Goal: Transaction & Acquisition: Purchase product/service

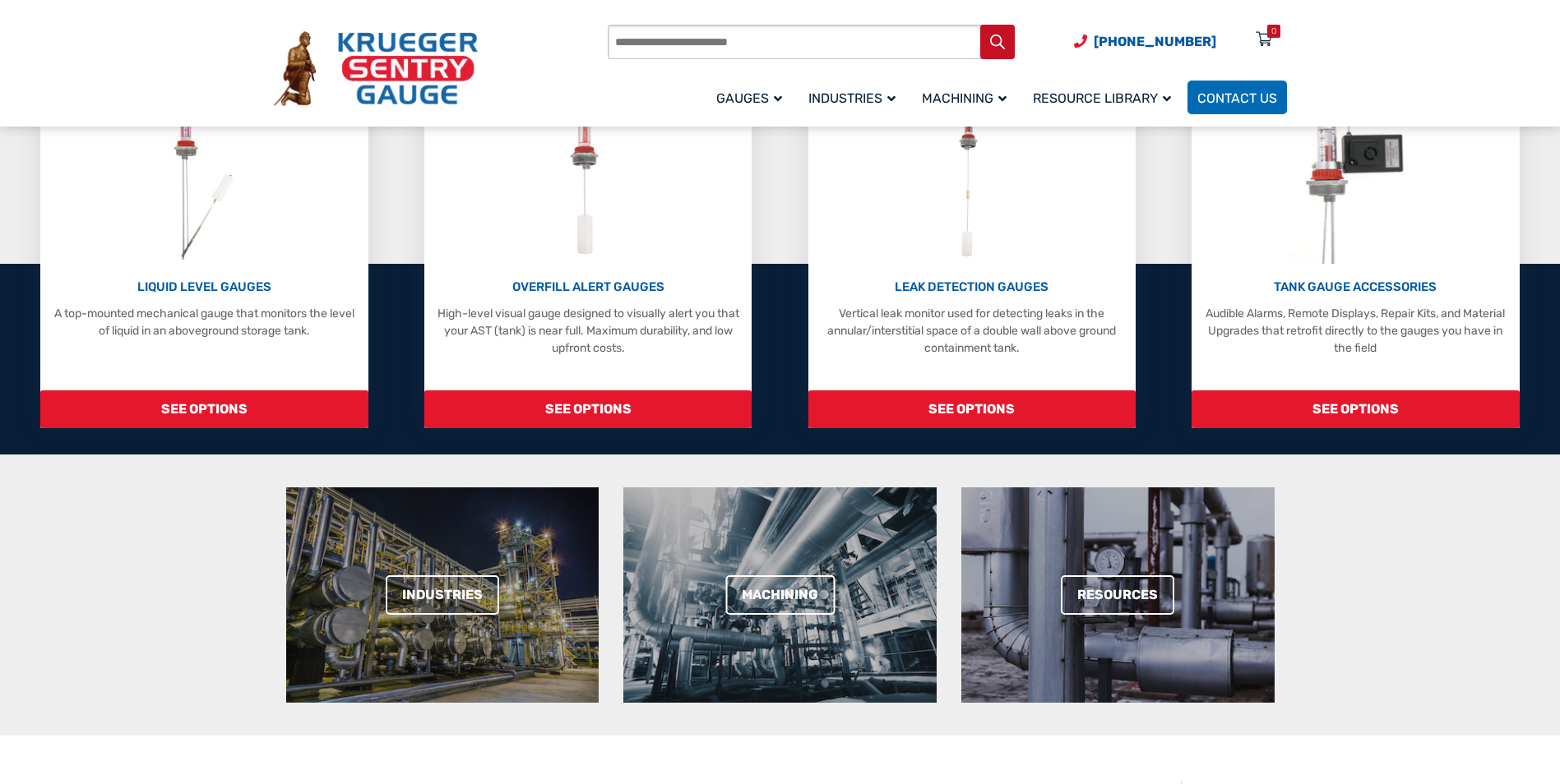
scroll to position [246, 0]
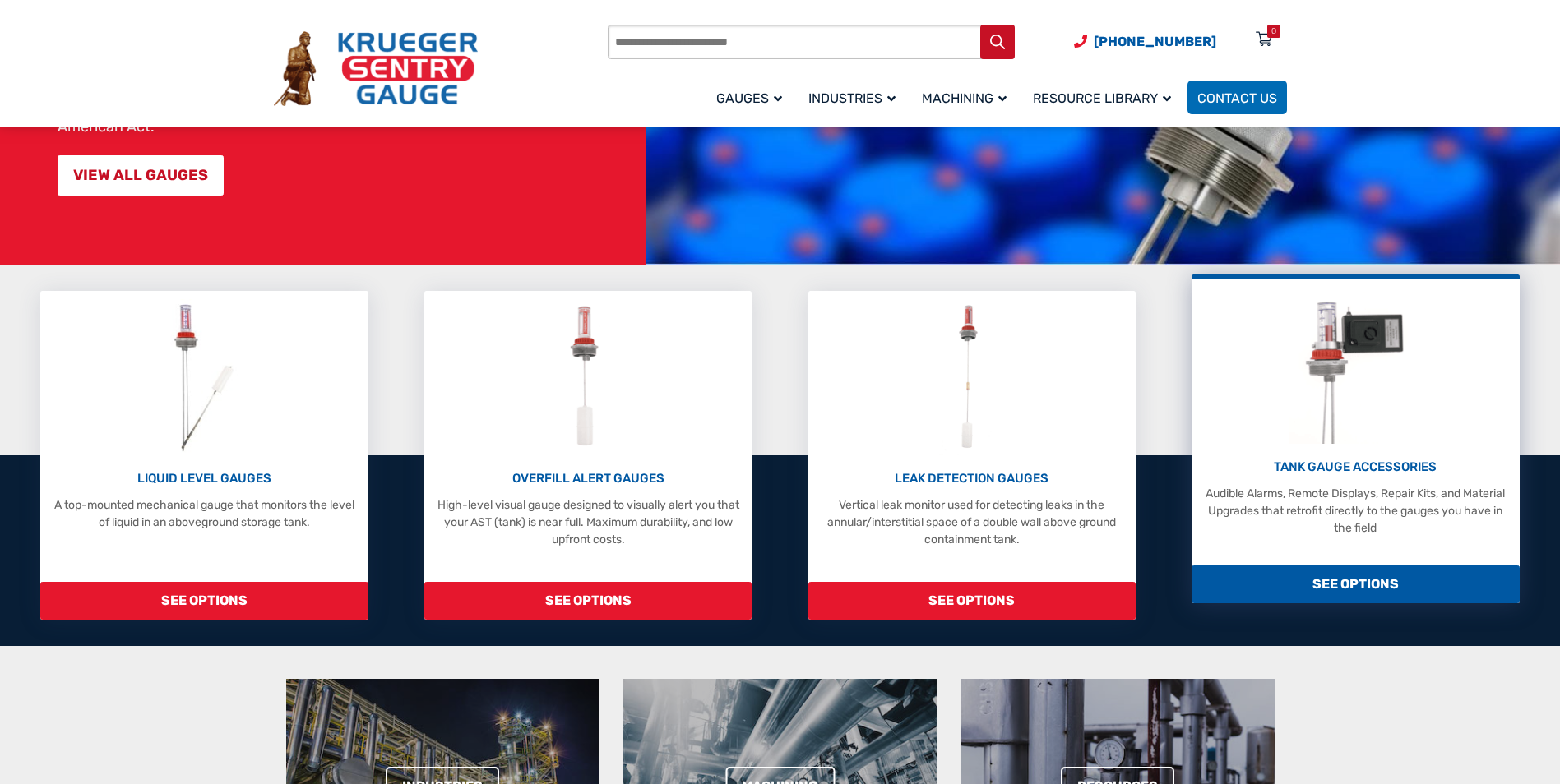
click at [1333, 392] on img at bounding box center [1355, 365] width 132 height 156
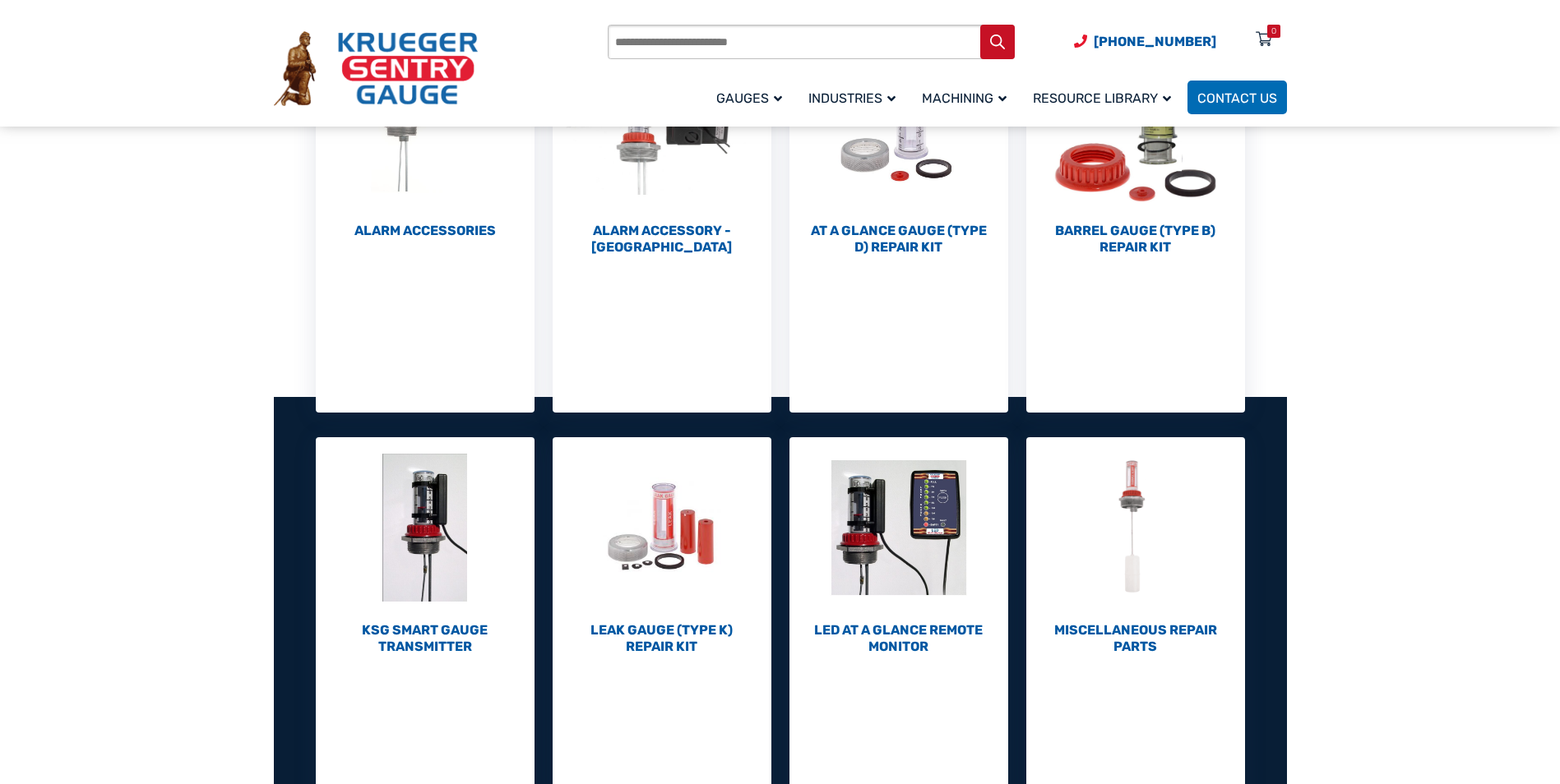
scroll to position [164, 0]
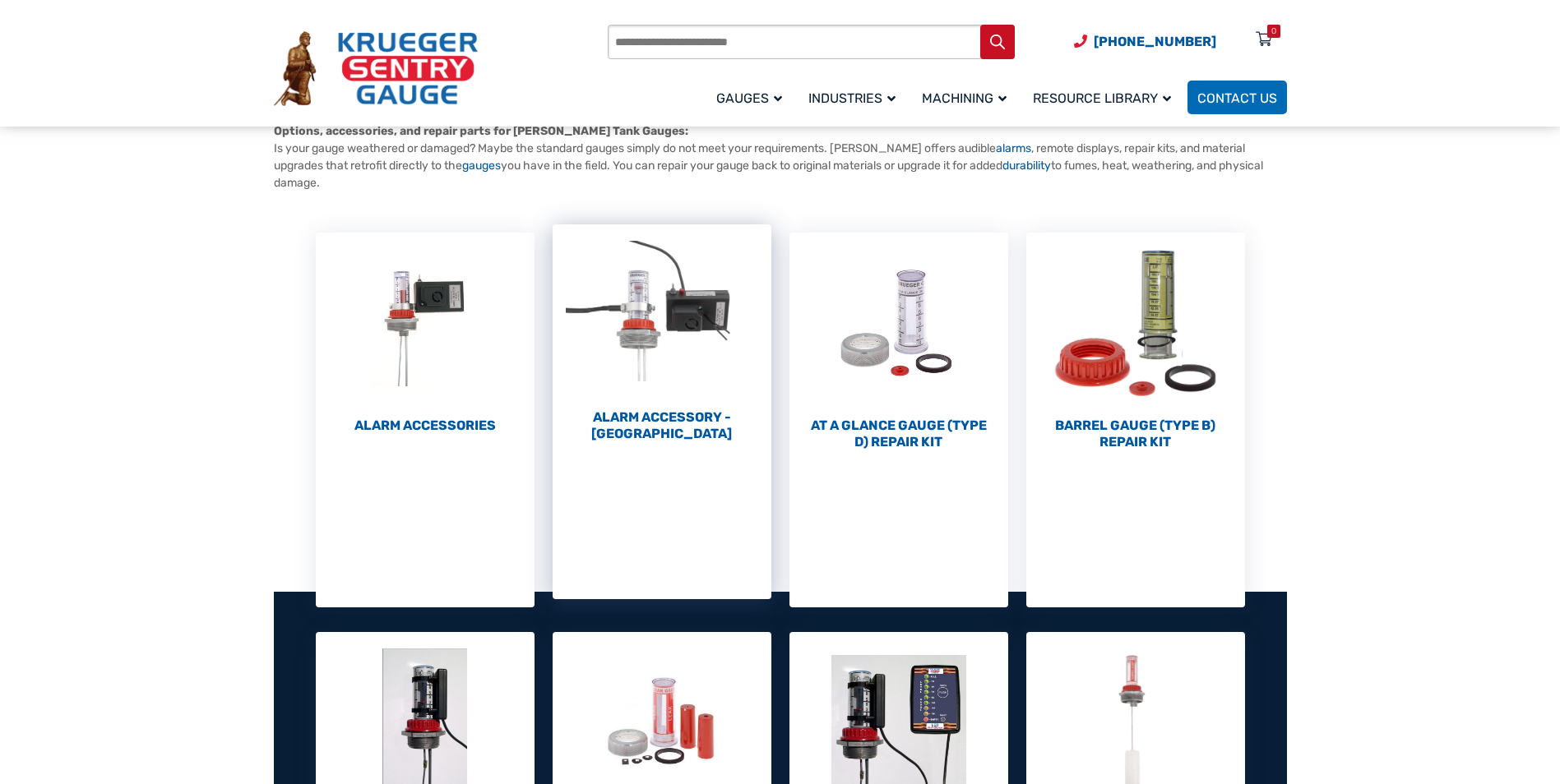
click at [670, 414] on h2 "Alarm Accessory - DC (4)" at bounding box center [662, 426] width 219 height 33
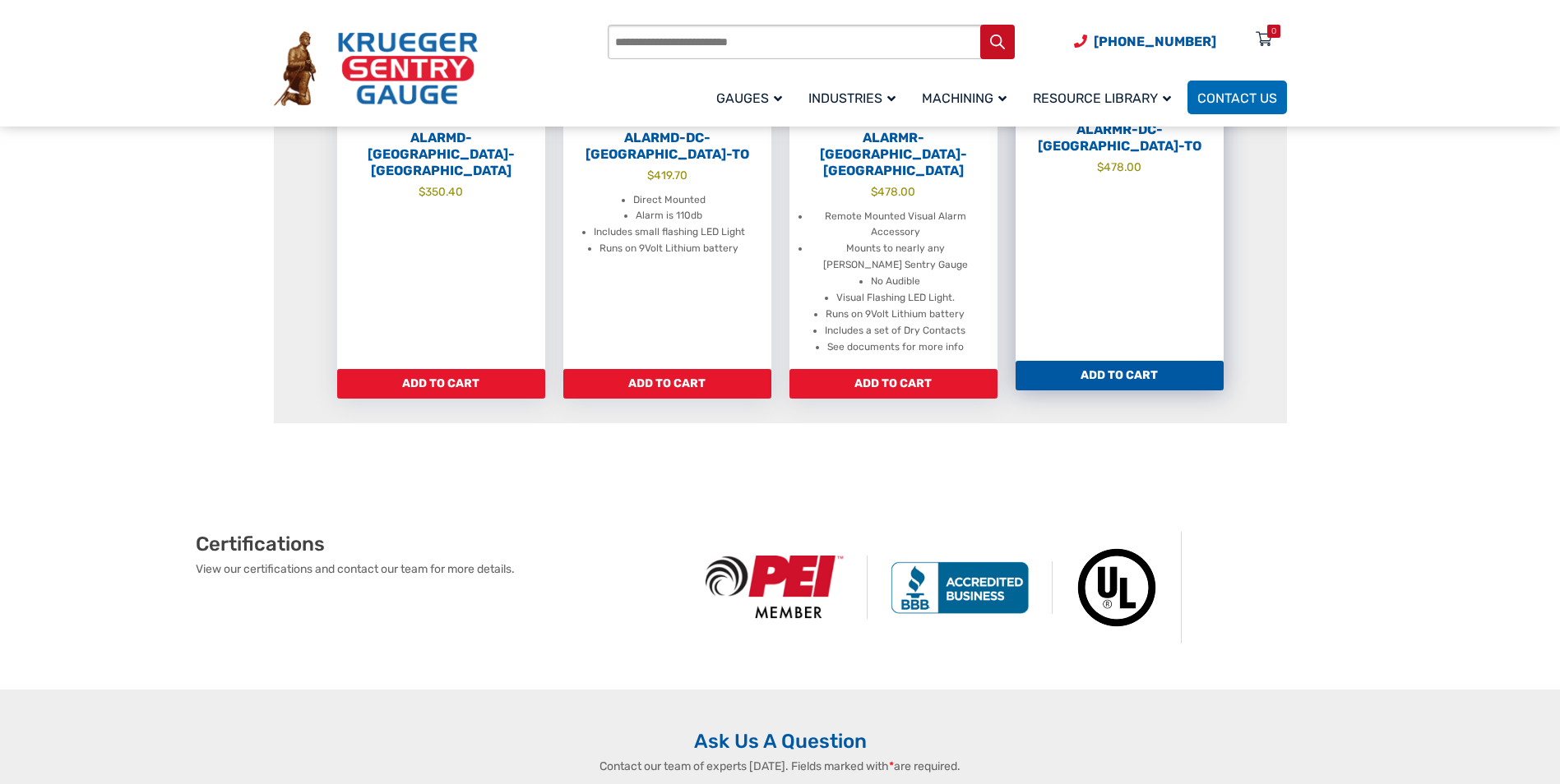
scroll to position [329, 0]
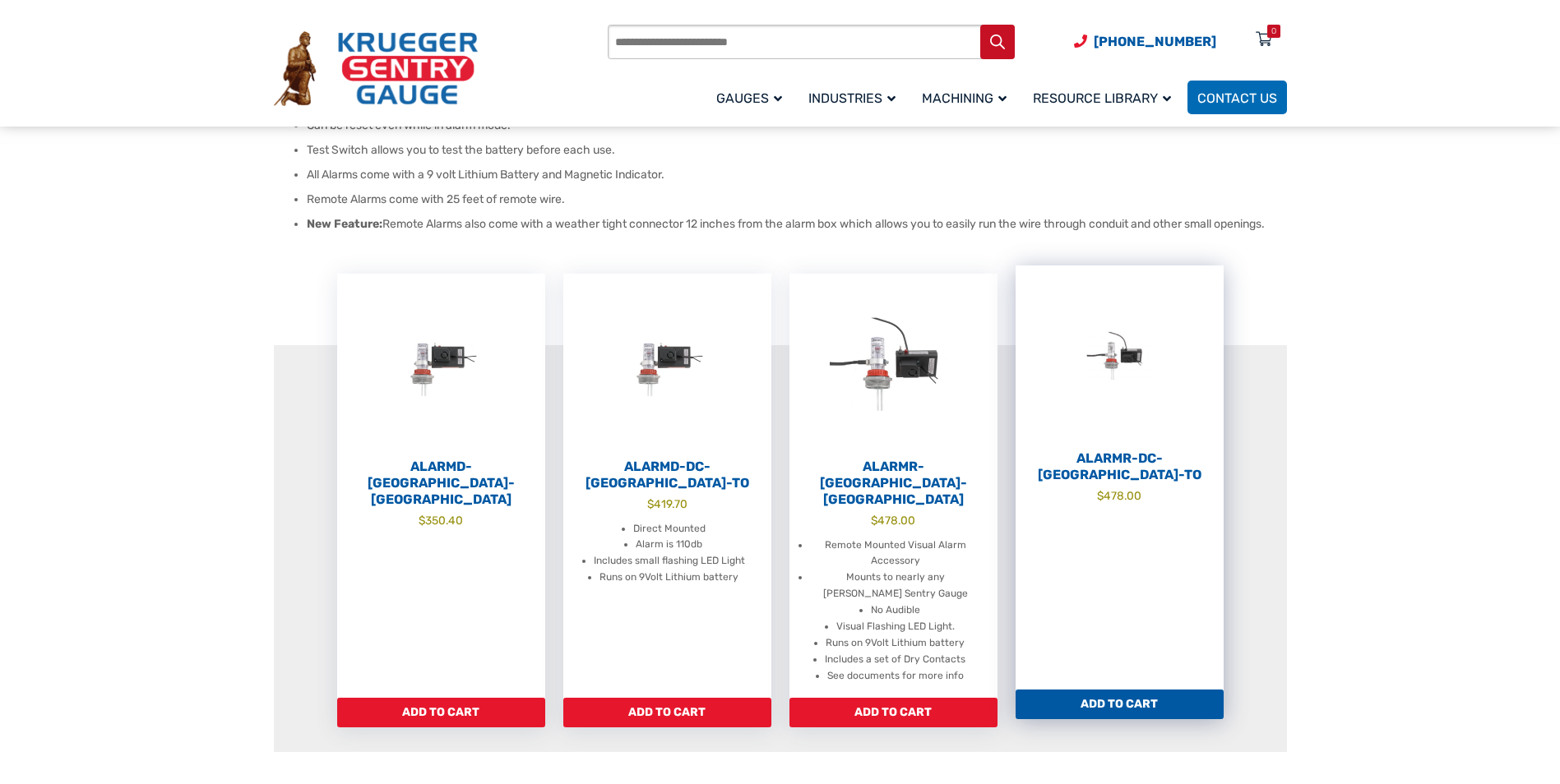
click at [1121, 378] on img at bounding box center [1119, 356] width 208 height 181
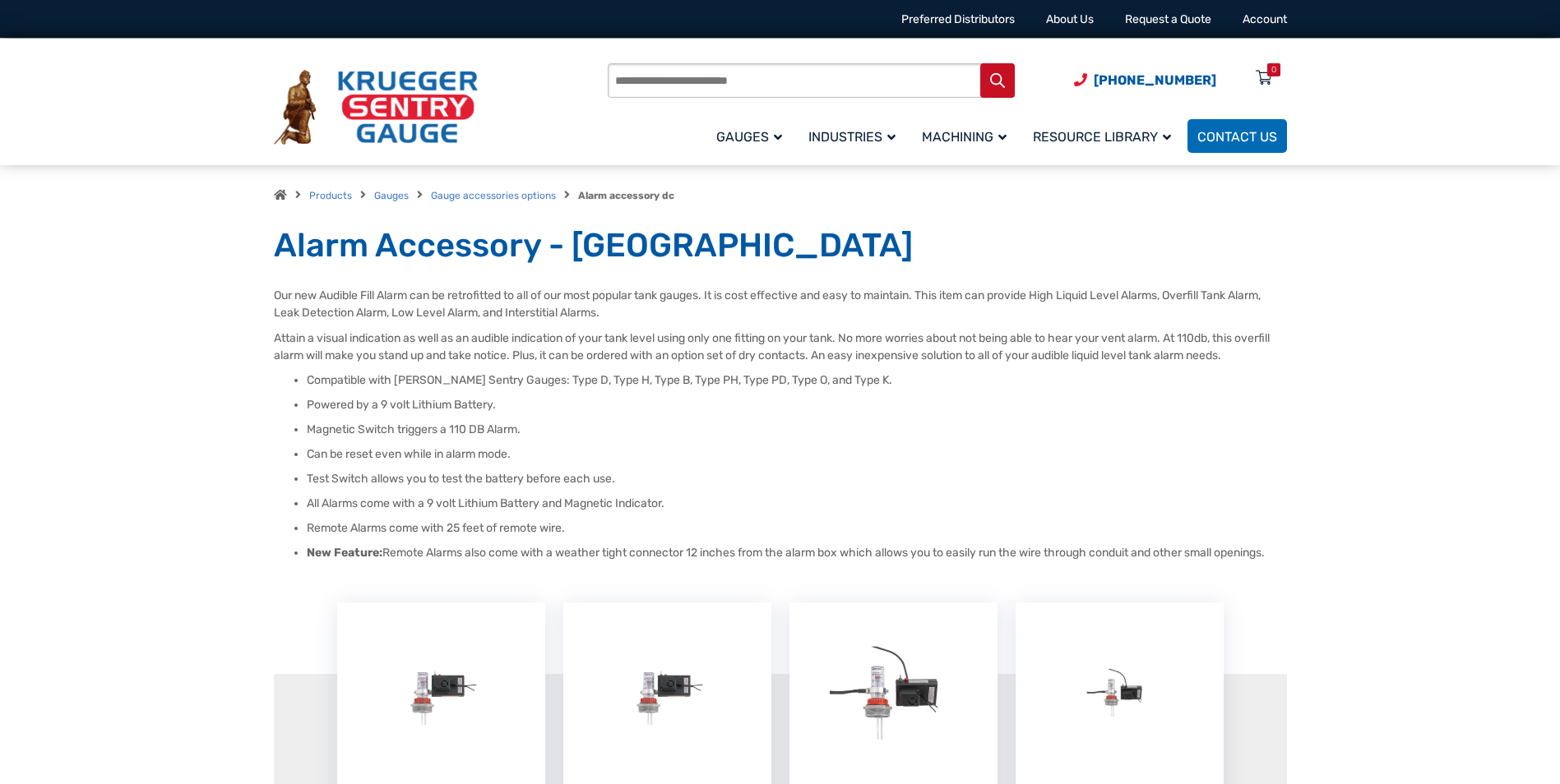
click at [651, 87] on input "Products search" at bounding box center [811, 80] width 407 height 34
type input "******"
click at [980, 63] on button "Search" at bounding box center [997, 80] width 34 height 34
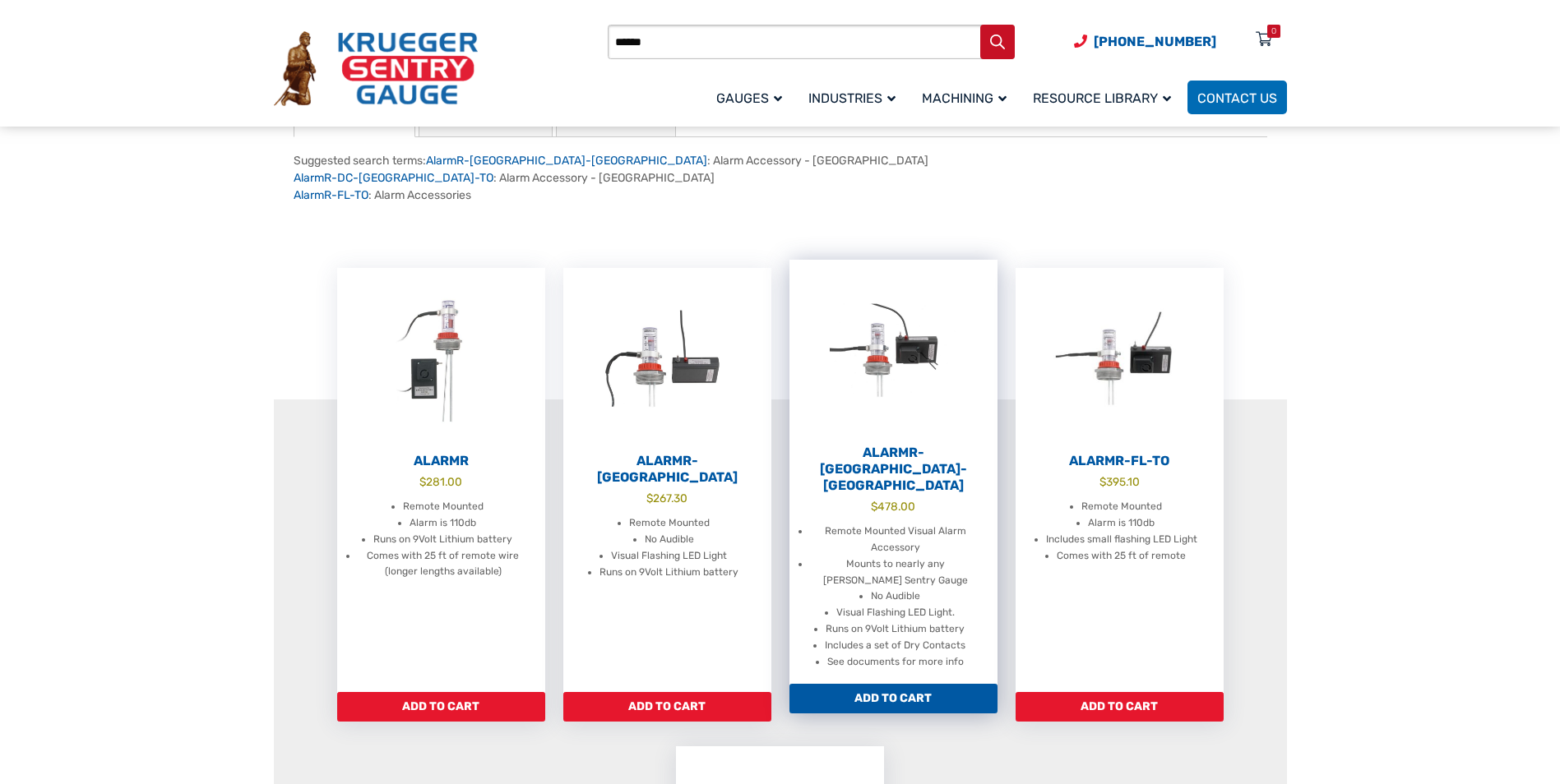
scroll to position [329, 0]
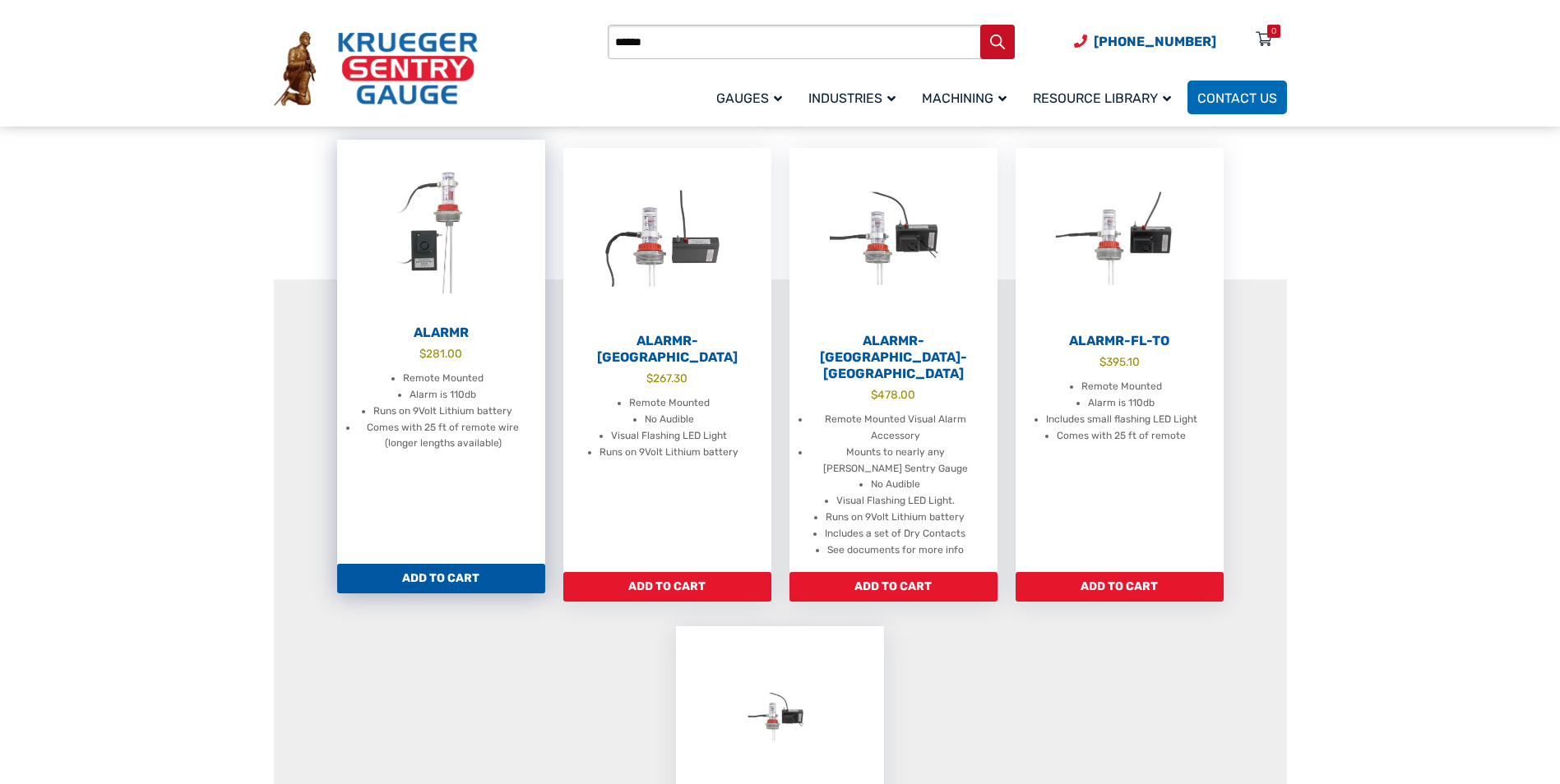
click at [442, 420] on li "Comes with 25 ft of remote wire (longer lengths available)" at bounding box center [443, 436] width 171 height 33
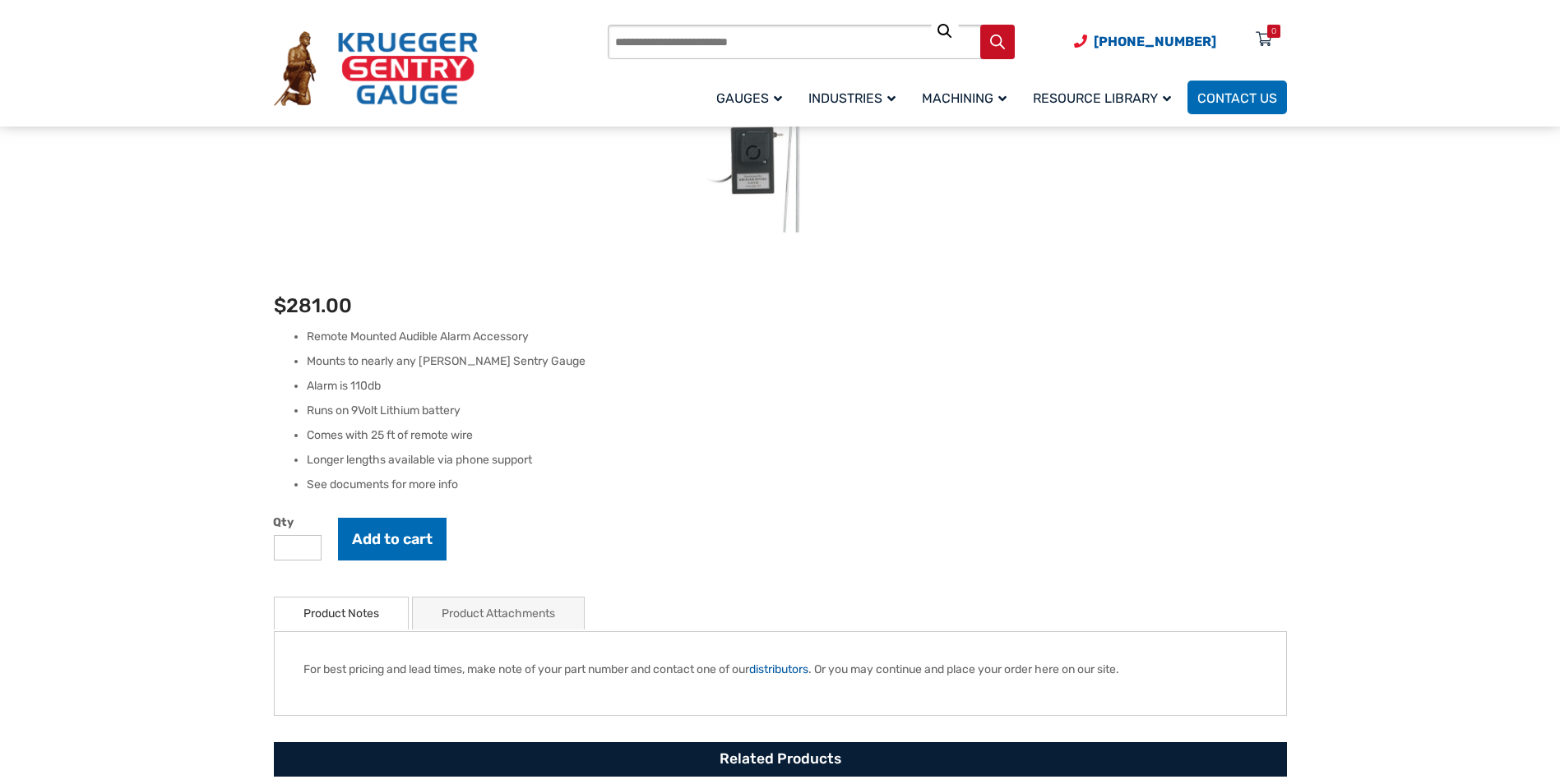
scroll to position [329, 0]
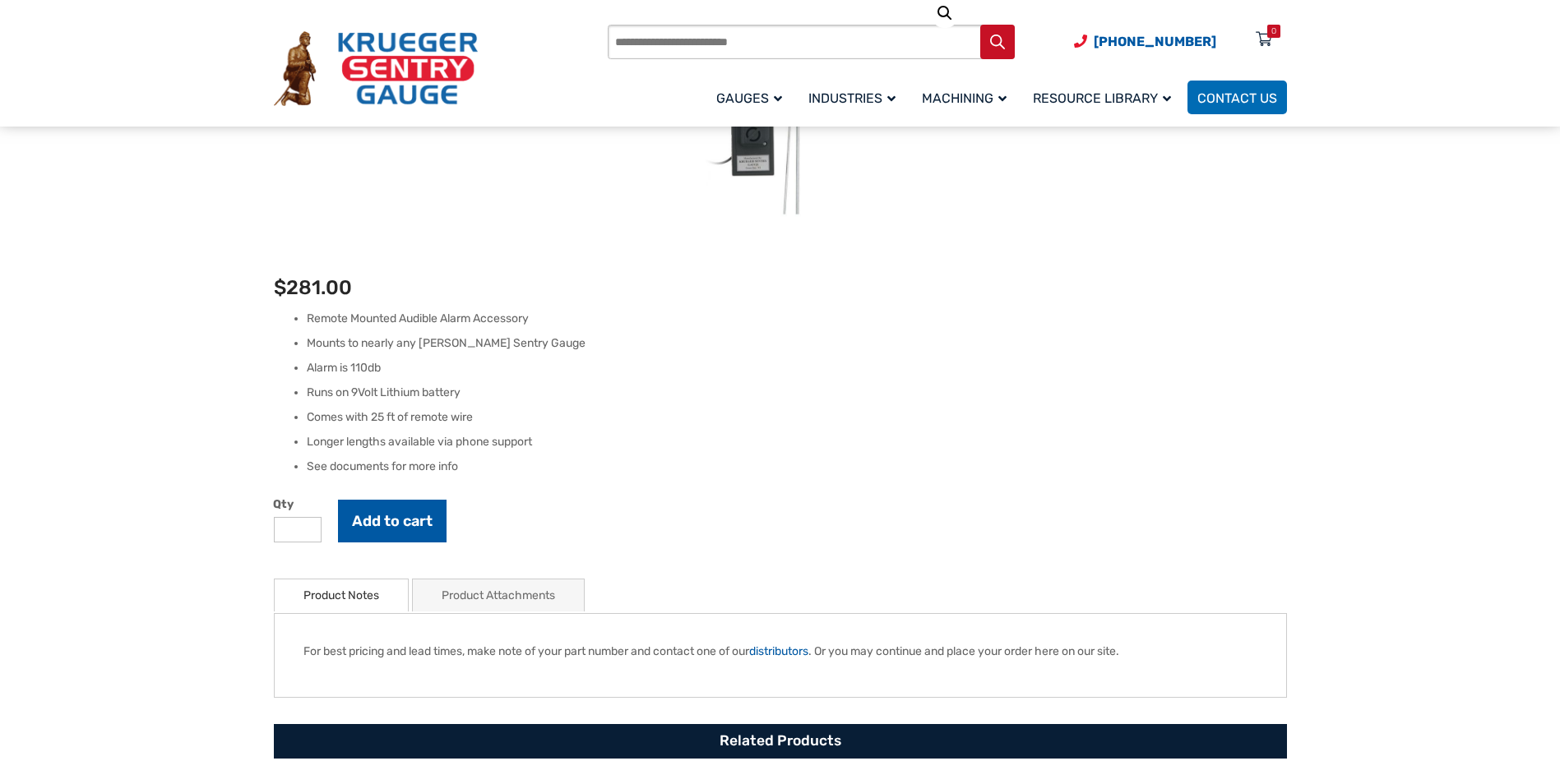
click at [416, 520] on button "Add to cart" at bounding box center [392, 521] width 108 height 43
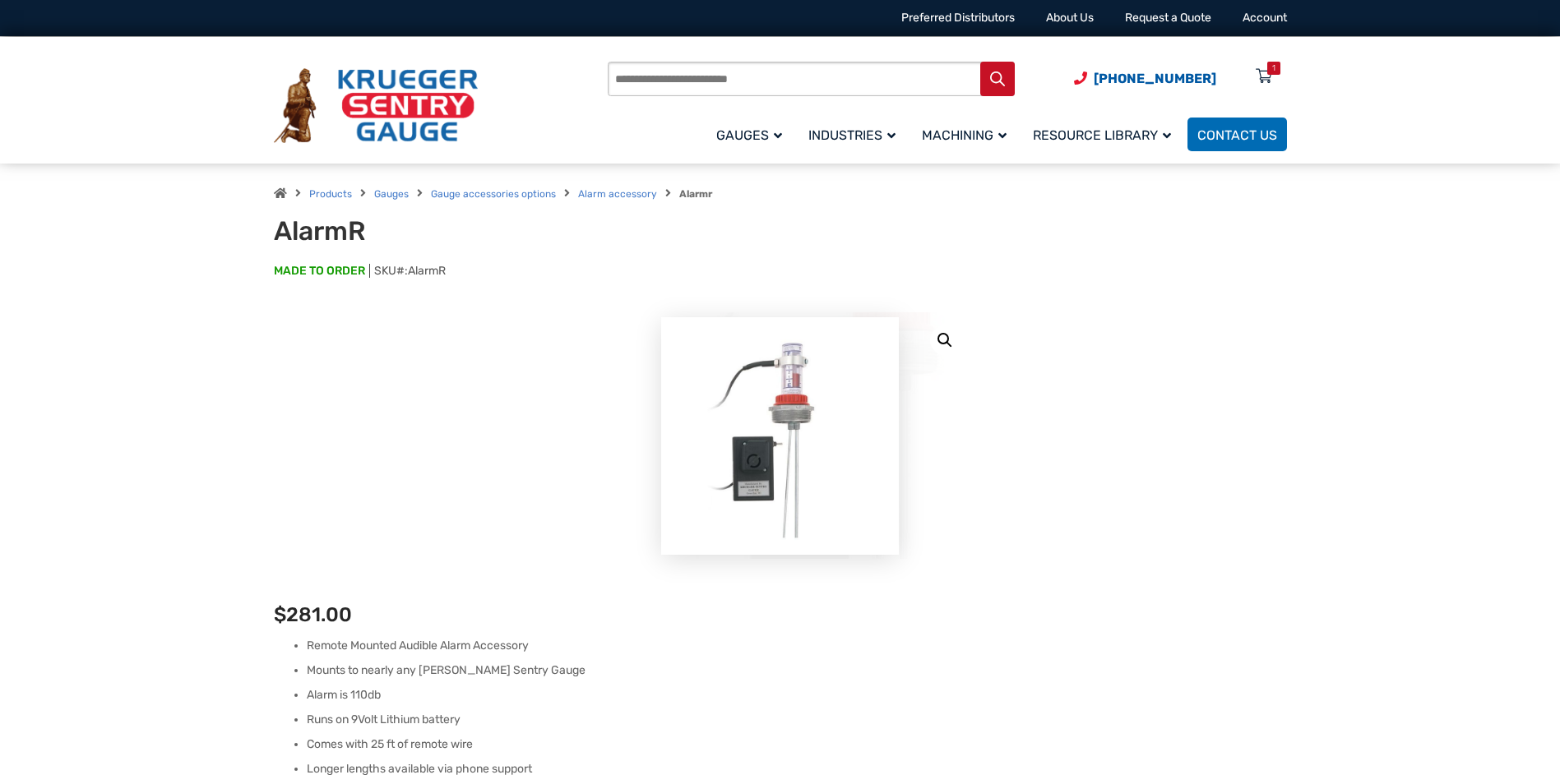
scroll to position [0, 0]
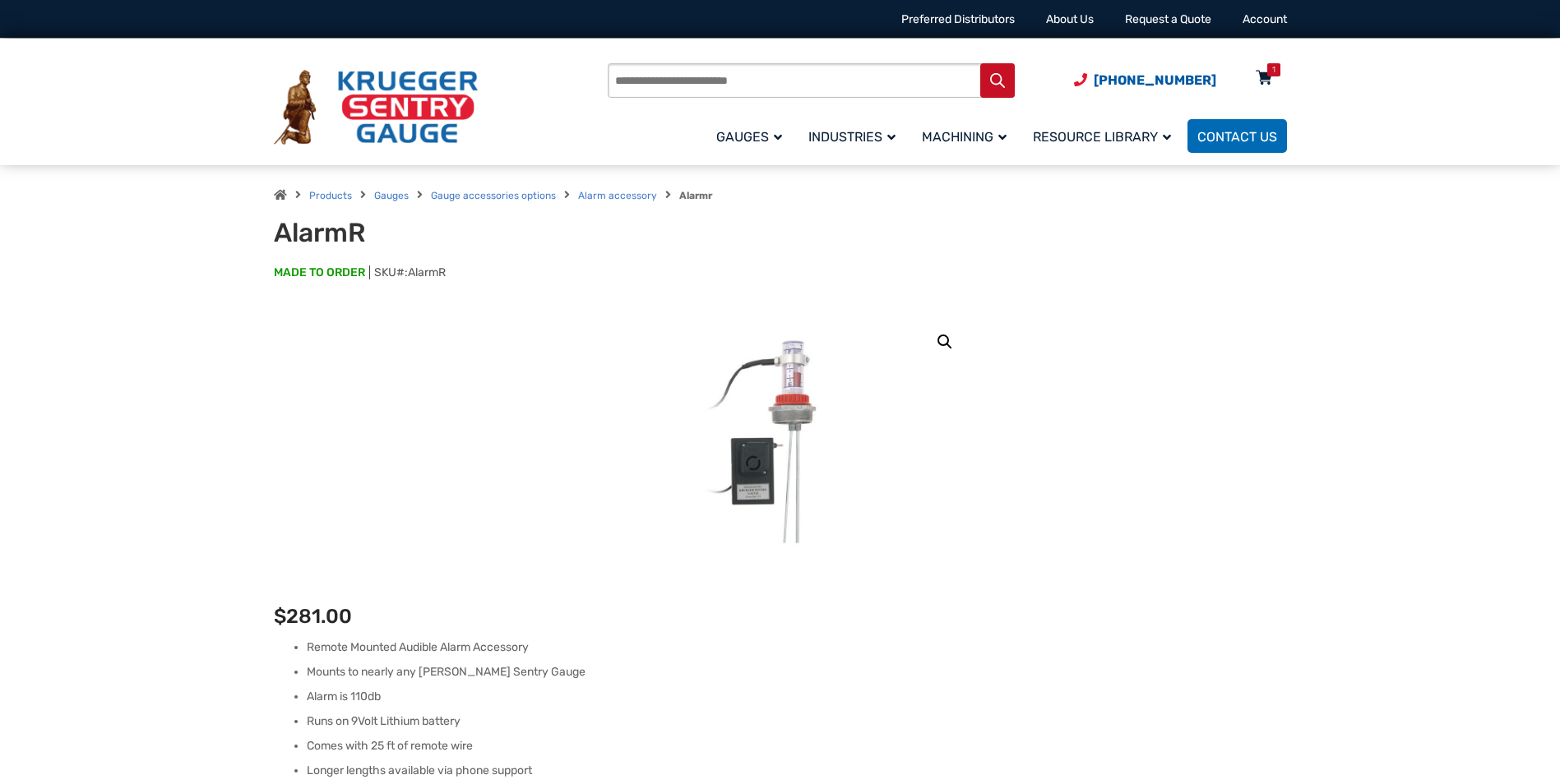
click at [1270, 75] on div "1" at bounding box center [1273, 69] width 13 height 13
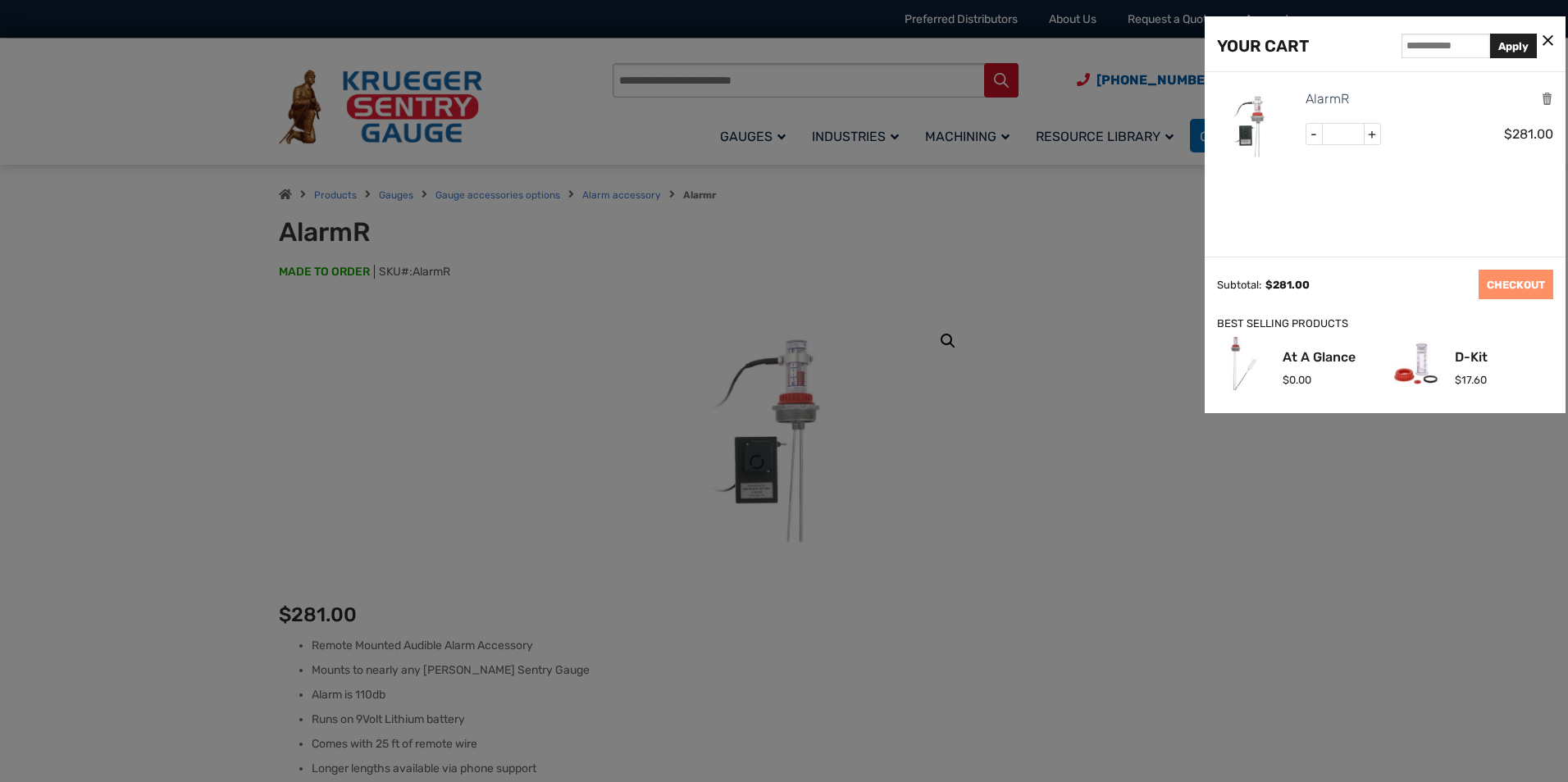
click at [1375, 136] on span "+" at bounding box center [1372, 134] width 17 height 21
click at [1376, 136] on span "+" at bounding box center [1372, 134] width 17 height 21
click at [1377, 137] on span "+" at bounding box center [1372, 134] width 17 height 21
type input "*"
click at [1503, 287] on link "CHECKOUT" at bounding box center [1516, 284] width 75 height 30
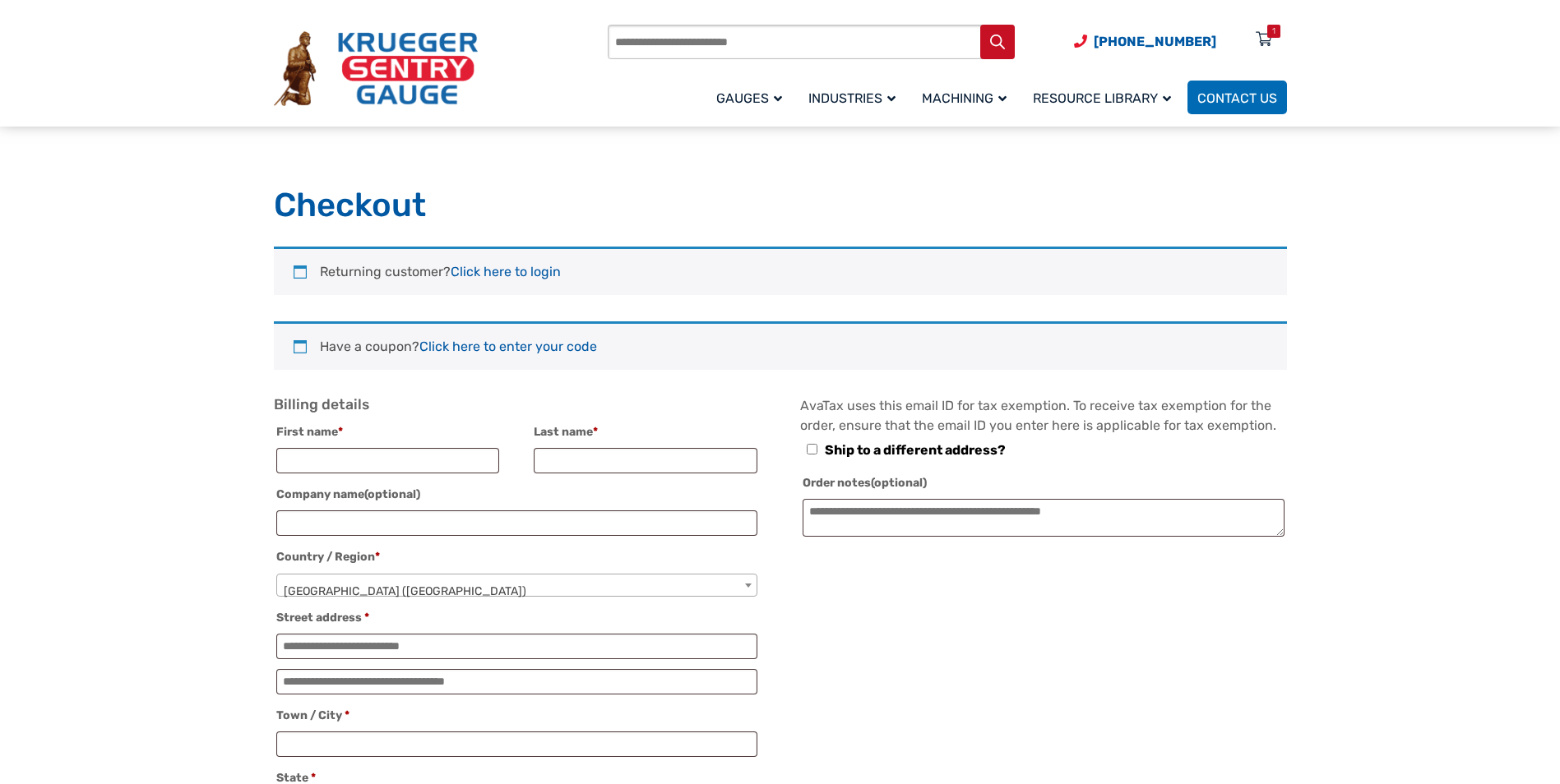
select select "**"
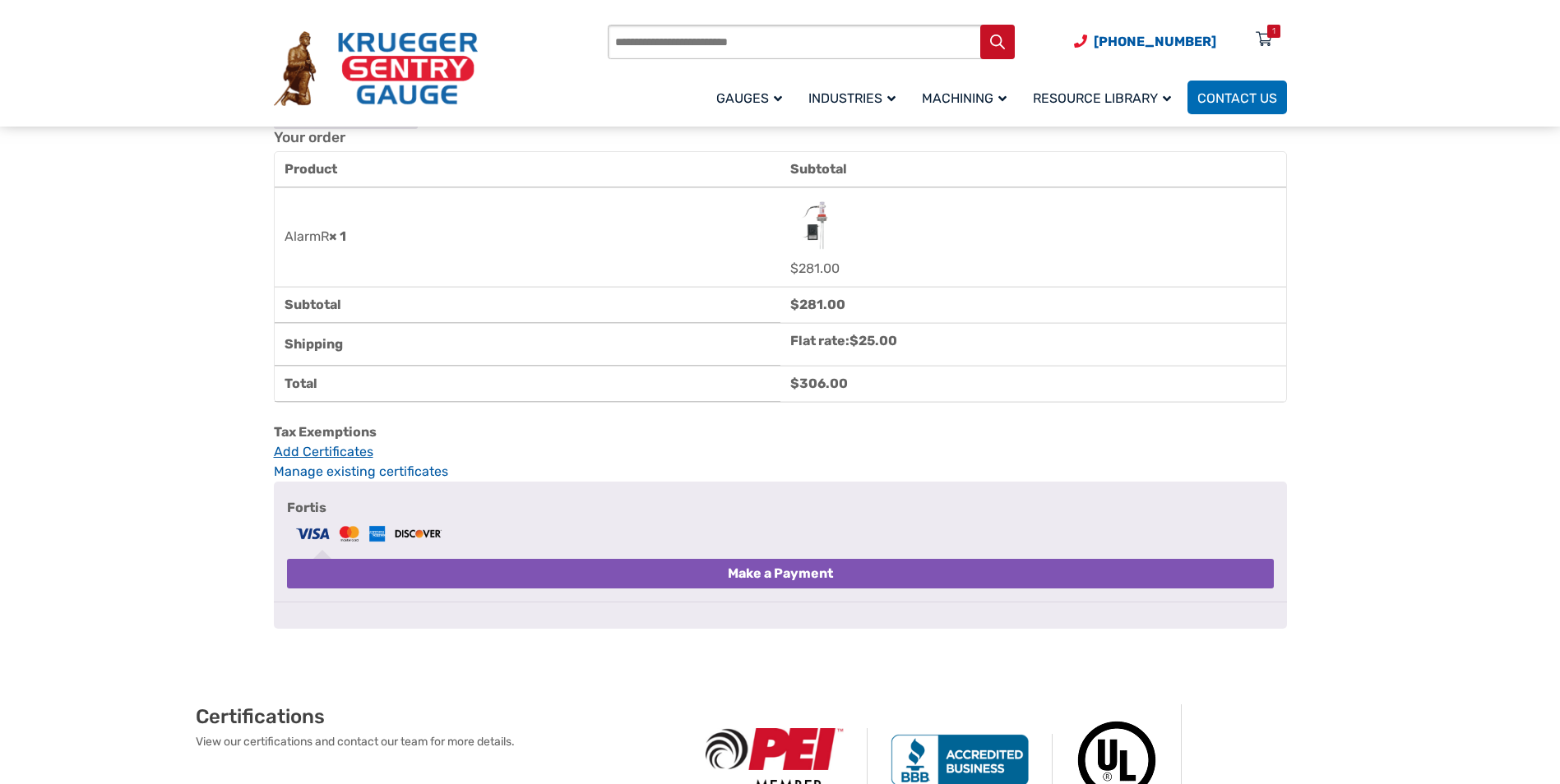
scroll to position [1068, 0]
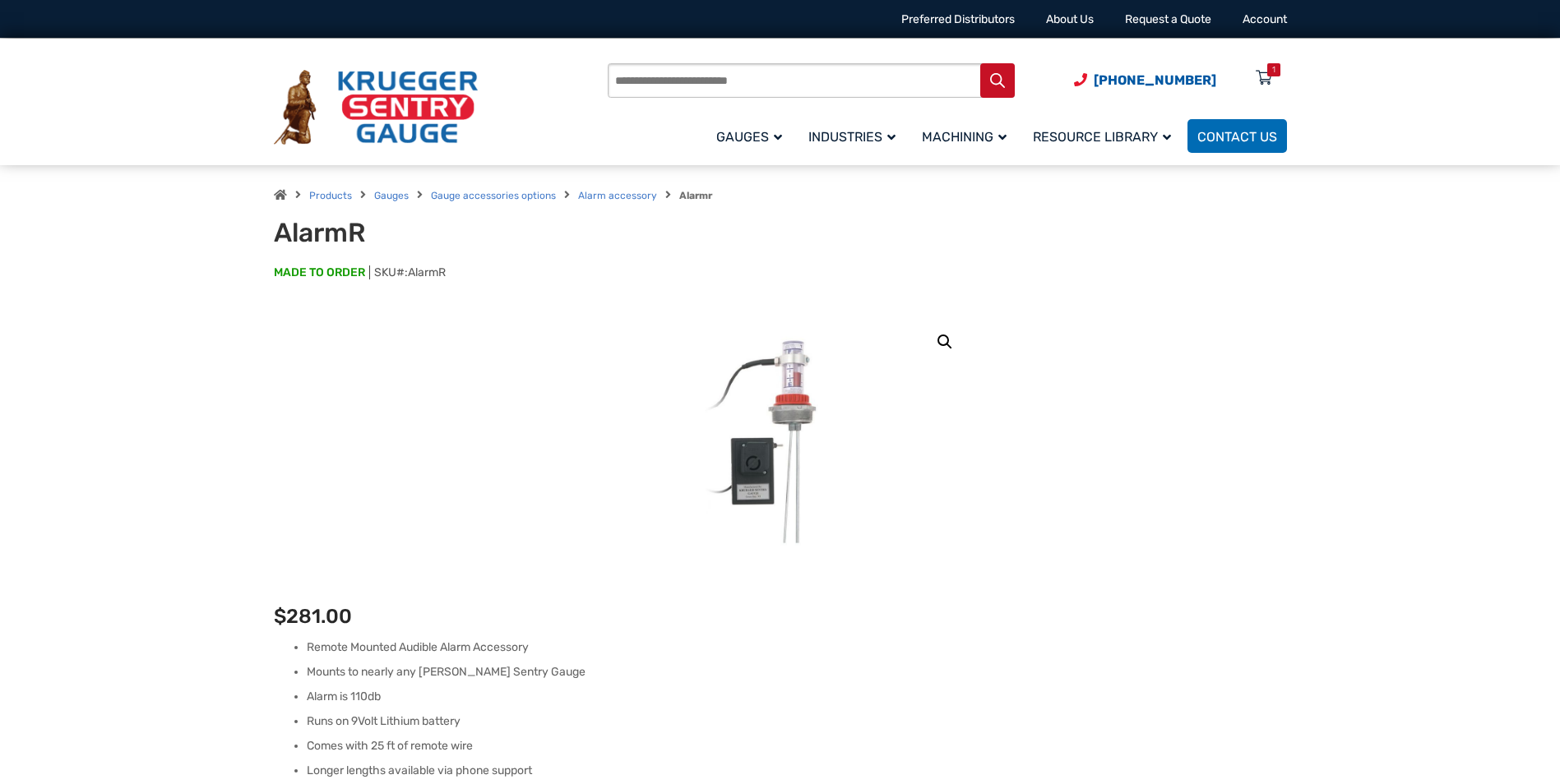
click at [1271, 69] on div "1" at bounding box center [1273, 69] width 13 height 13
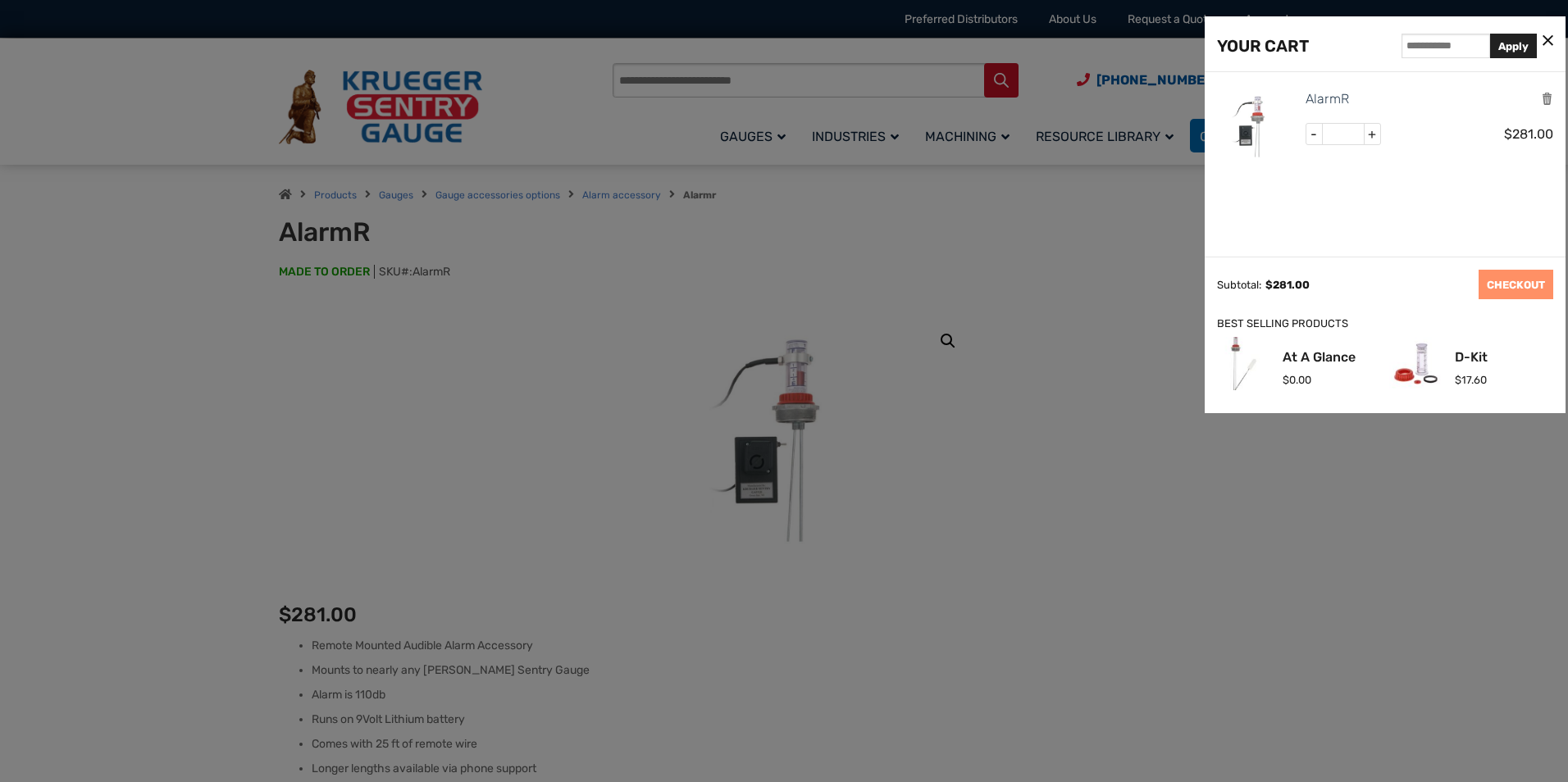
click at [1372, 134] on span "+" at bounding box center [1372, 134] width 17 height 21
click at [1373, 134] on span "+" at bounding box center [1372, 134] width 17 height 21
type input "*"
click at [1499, 213] on div "AlarmR - * + $ 281.00" at bounding box center [1385, 165] width 361 height 185
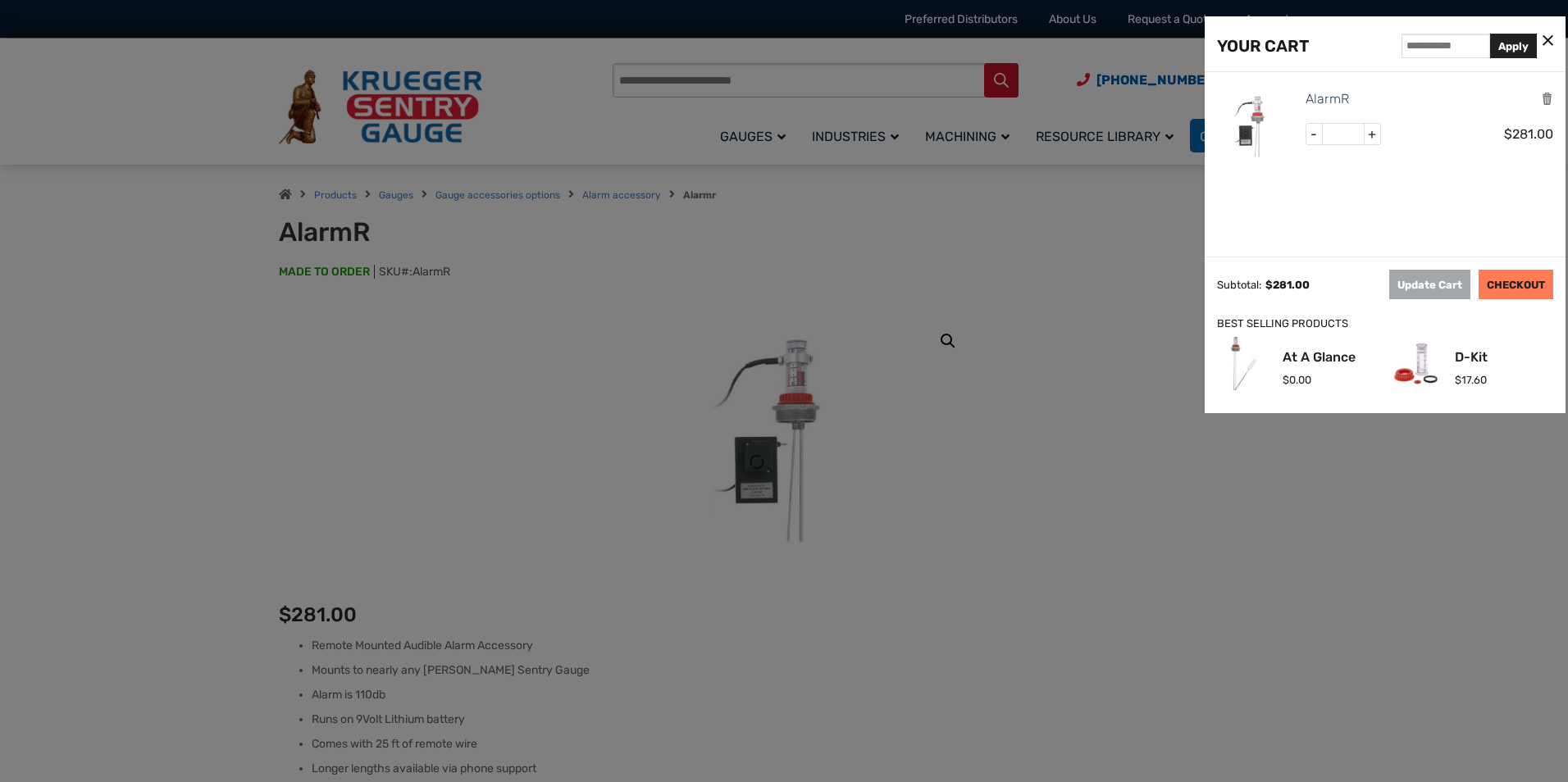
click at [1532, 283] on link "CHECKOUT" at bounding box center [1516, 284] width 75 height 30
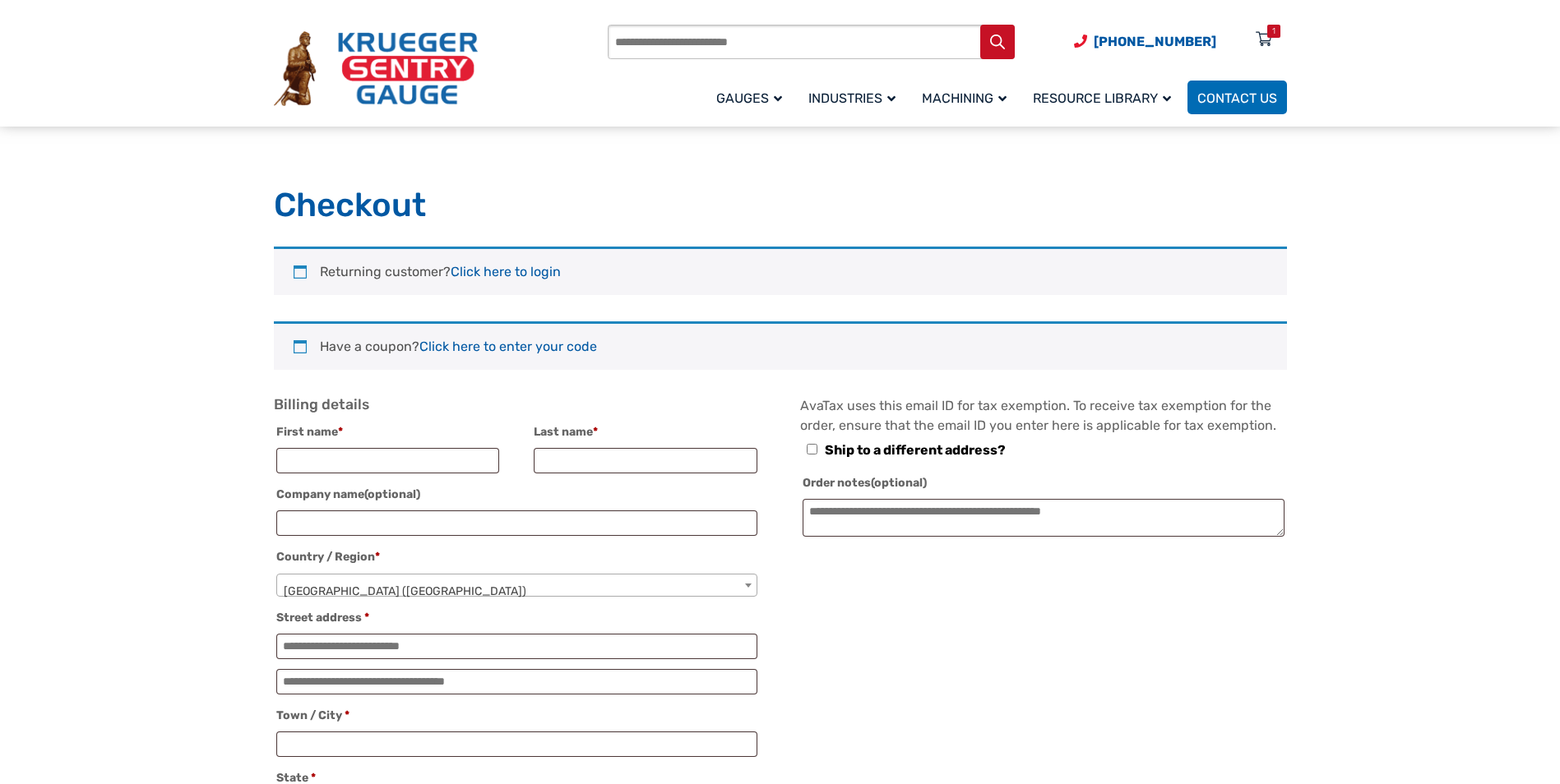
select select "**"
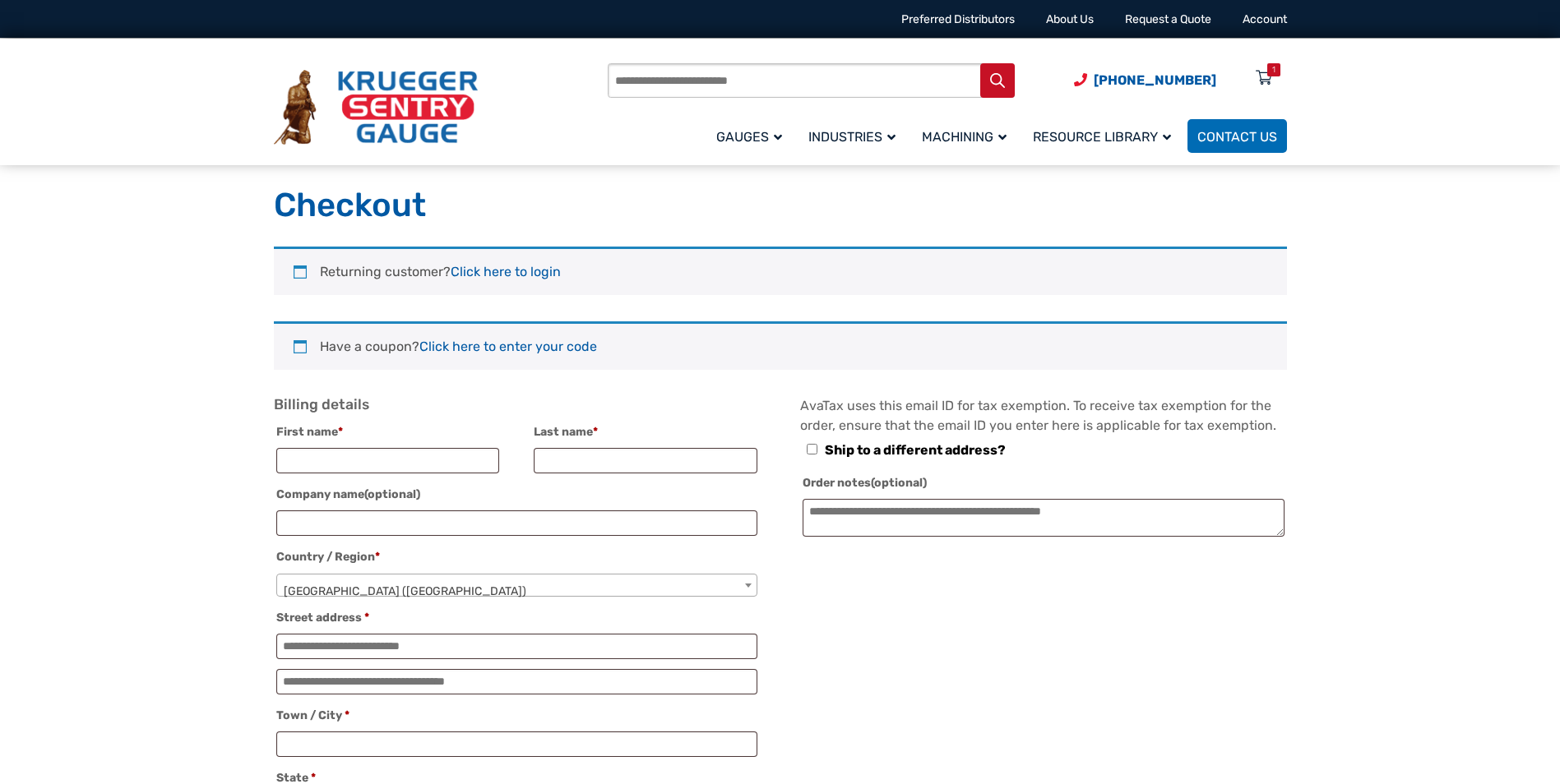
drag, startPoint x: 1503, startPoint y: 375, endPoint x: 1494, endPoint y: 377, distance: 9.2
click at [1269, 79] on icon at bounding box center [1264, 79] width 17 height 26
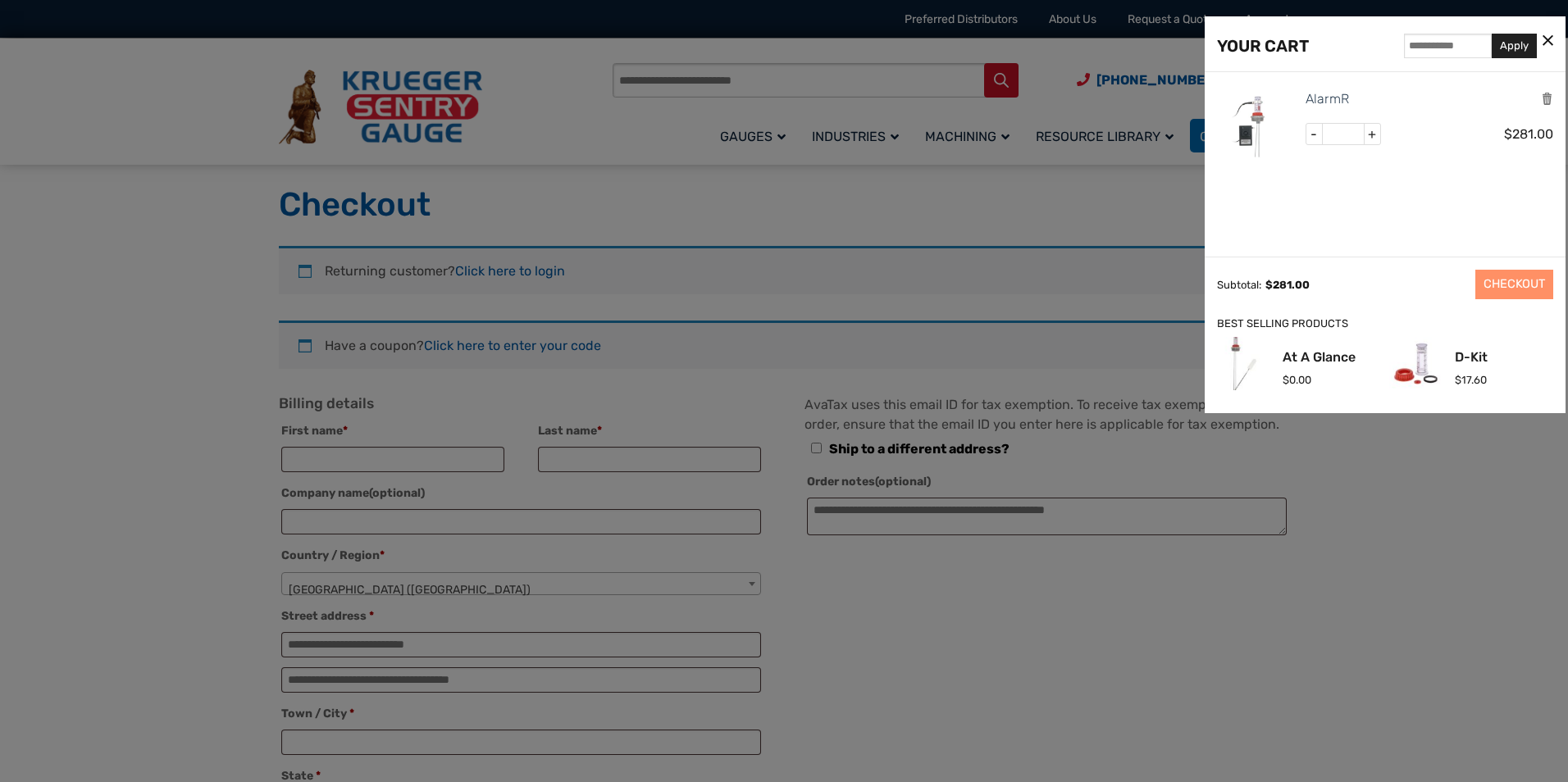
click at [1375, 134] on span "+" at bounding box center [1372, 134] width 17 height 21
click at [1376, 134] on span "+" at bounding box center [1372, 134] width 17 height 21
drag, startPoint x: 1376, startPoint y: 134, endPoint x: 1312, endPoint y: 132, distance: 64.0
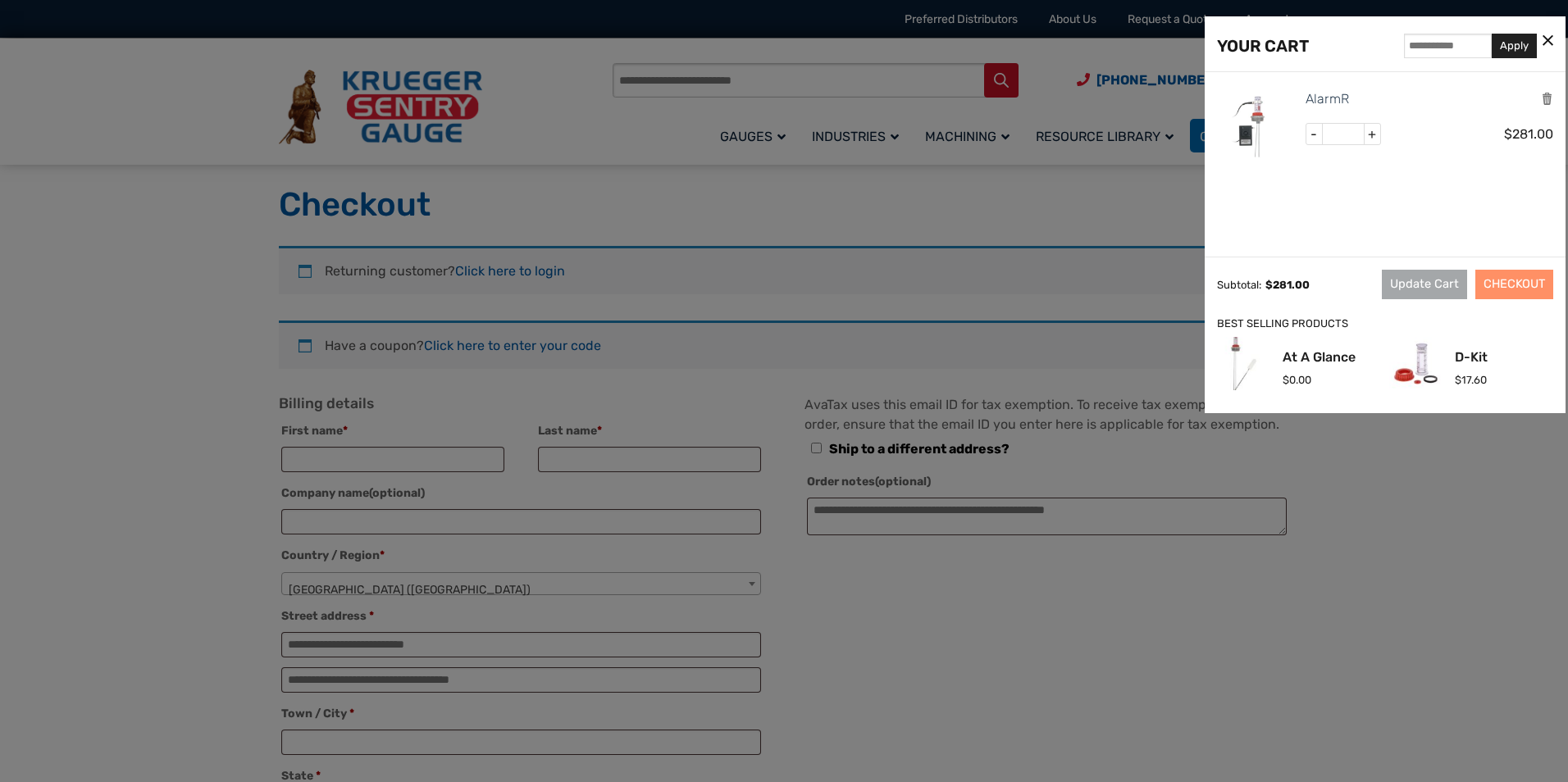
click at [1312, 132] on span "-" at bounding box center [1314, 134] width 17 height 21
type input "*"
click at [1441, 282] on button "Update Cart" at bounding box center [1424, 284] width 85 height 30
click at [1517, 286] on link "CHECKOUT" at bounding box center [1514, 284] width 78 height 30
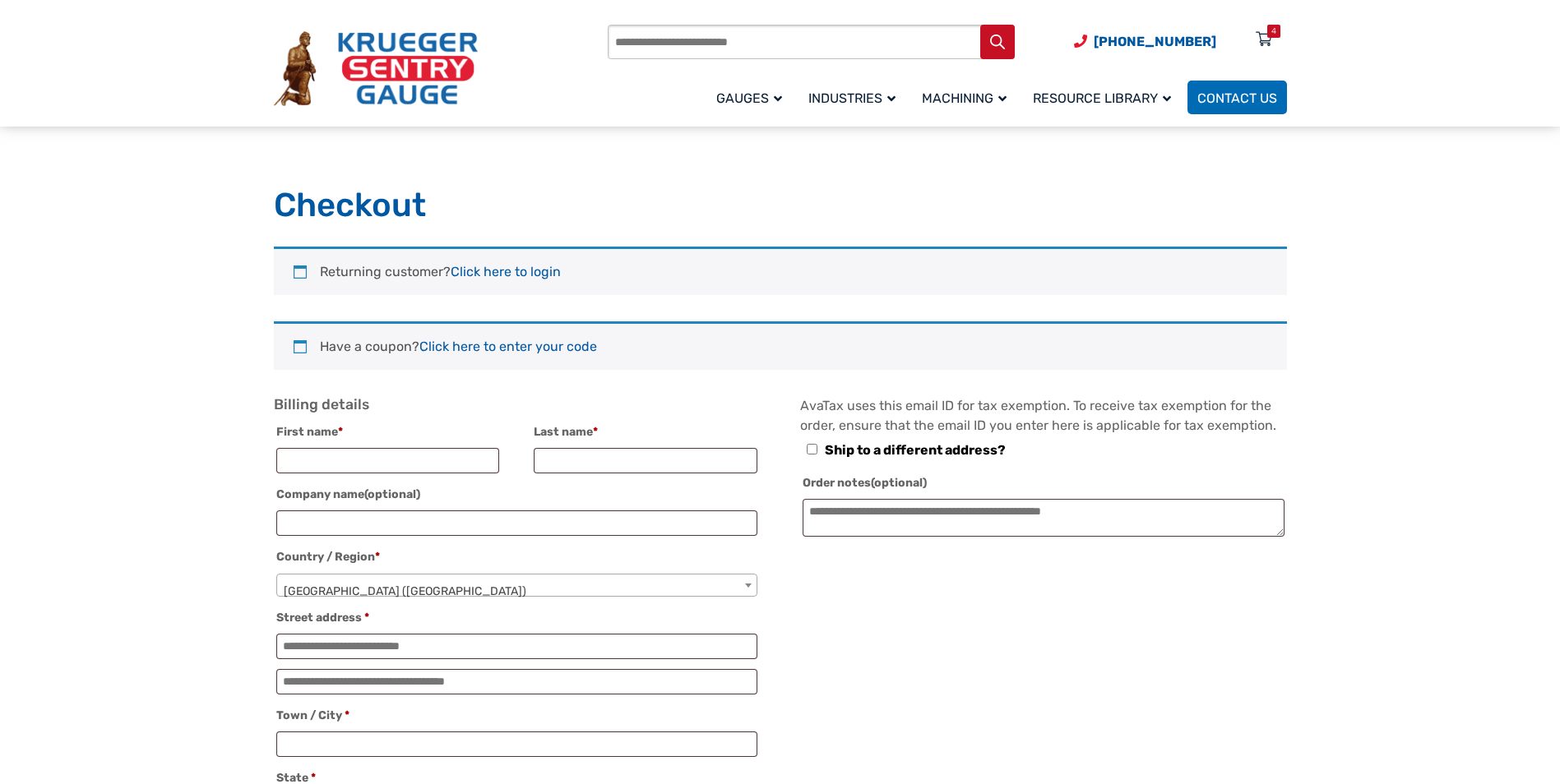
select select "**"
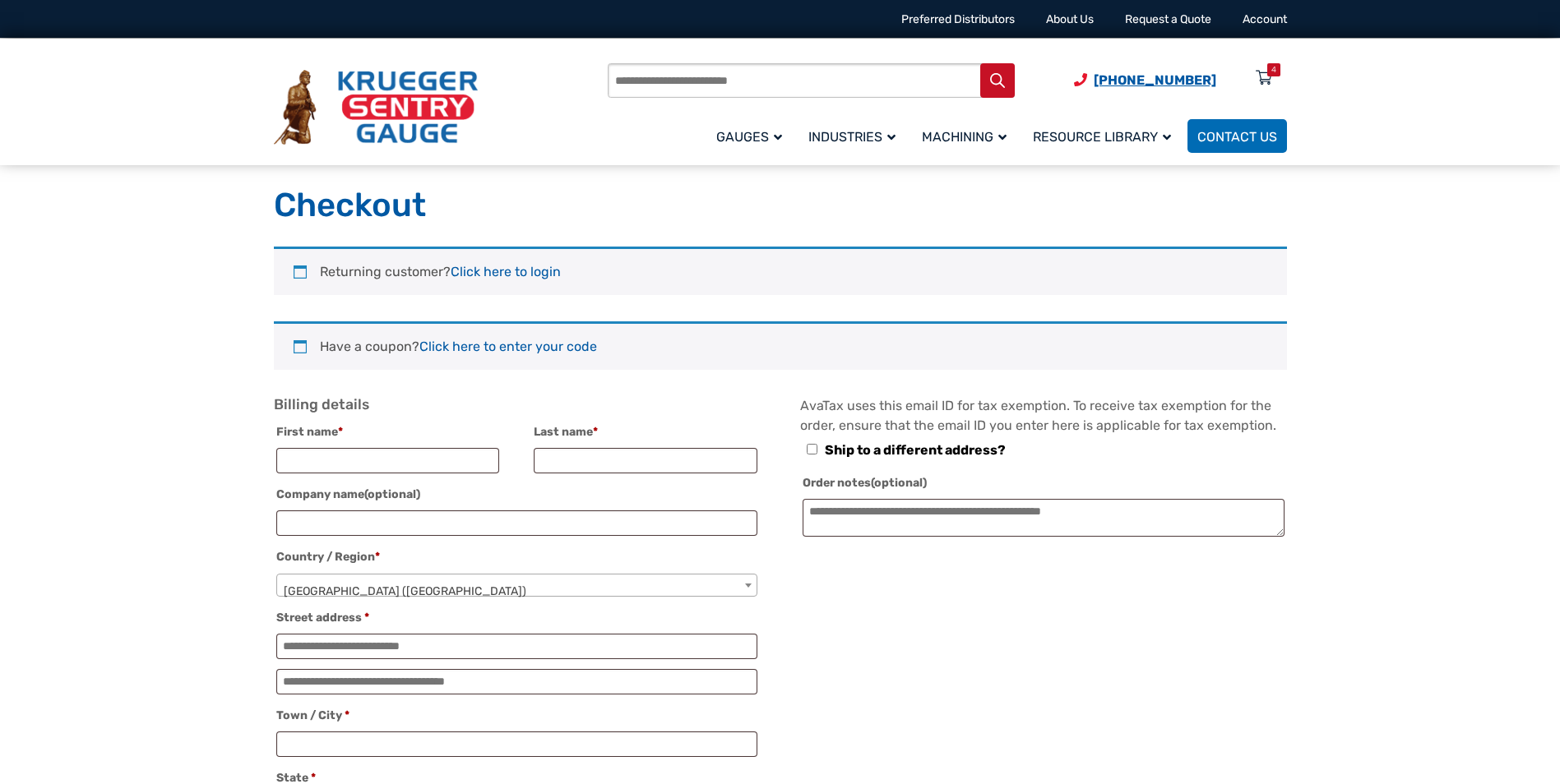
drag, startPoint x: 1119, startPoint y: 79, endPoint x: 1108, endPoint y: 80, distance: 11.0
click at [1119, 79] on span "[PHONE_NUMBER]" at bounding box center [1155, 80] width 122 height 16
click at [1166, 77] on span "[PHONE_NUMBER]" at bounding box center [1155, 80] width 122 height 16
drag, startPoint x: 1224, startPoint y: 78, endPoint x: 1108, endPoint y: 76, distance: 116.0
click at [1108, 76] on span "[PHONE_NUMBER] Menu 4" at bounding box center [1180, 80] width 213 height 16
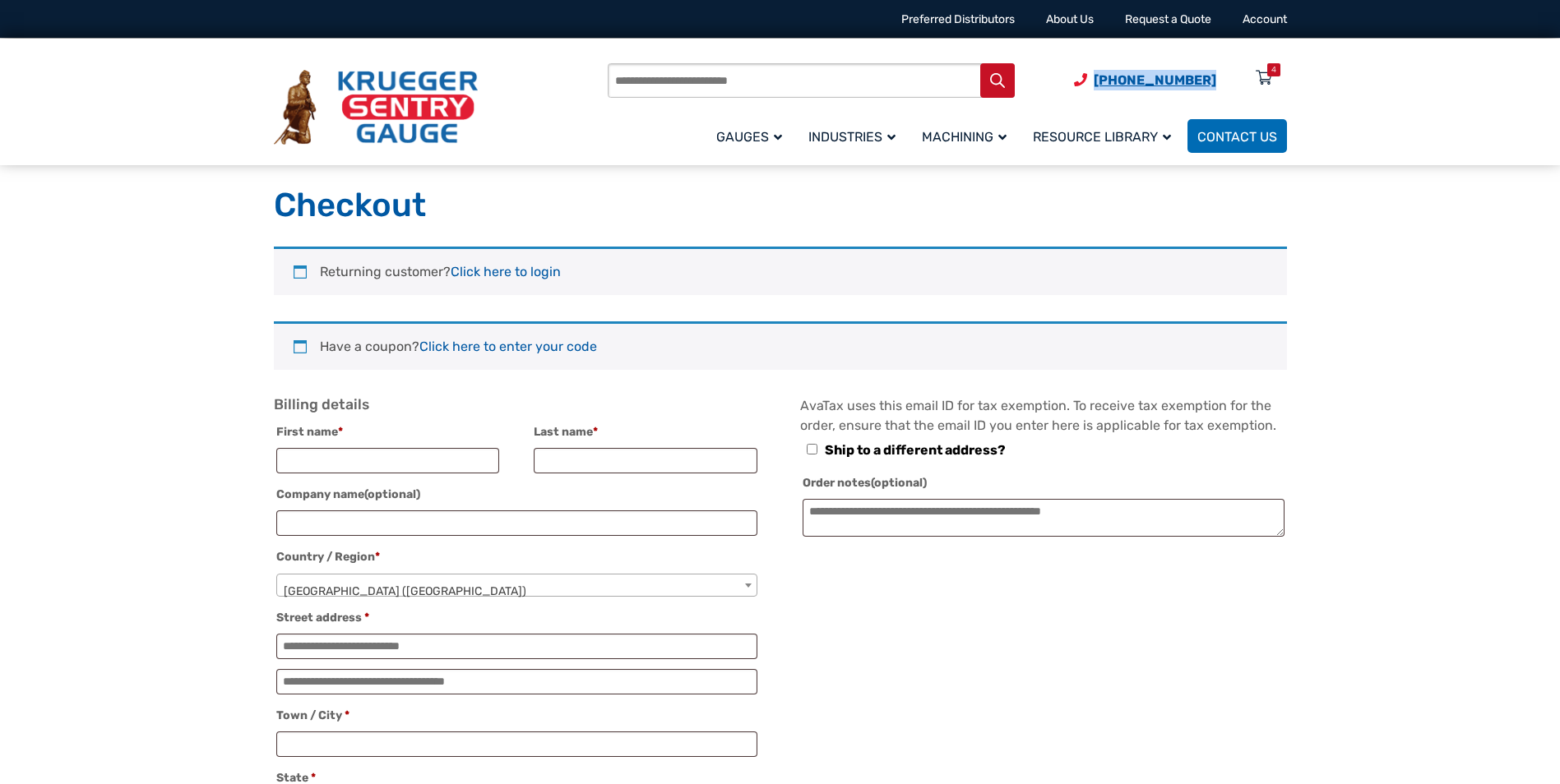
copy span "[PHONE_NUMBER]"
